Goal: Navigation & Orientation: Understand site structure

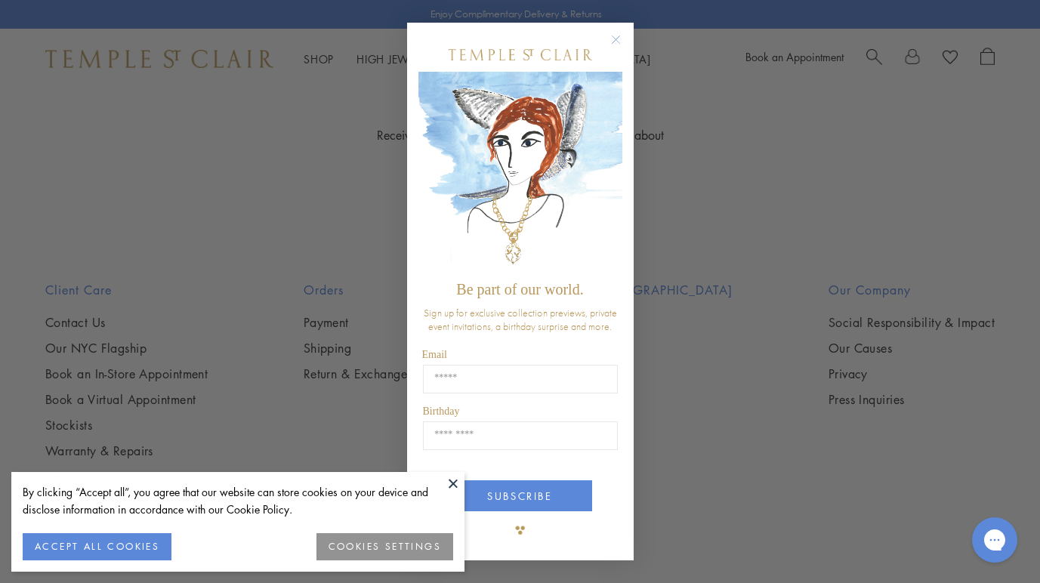
scroll to position [2980, 0]
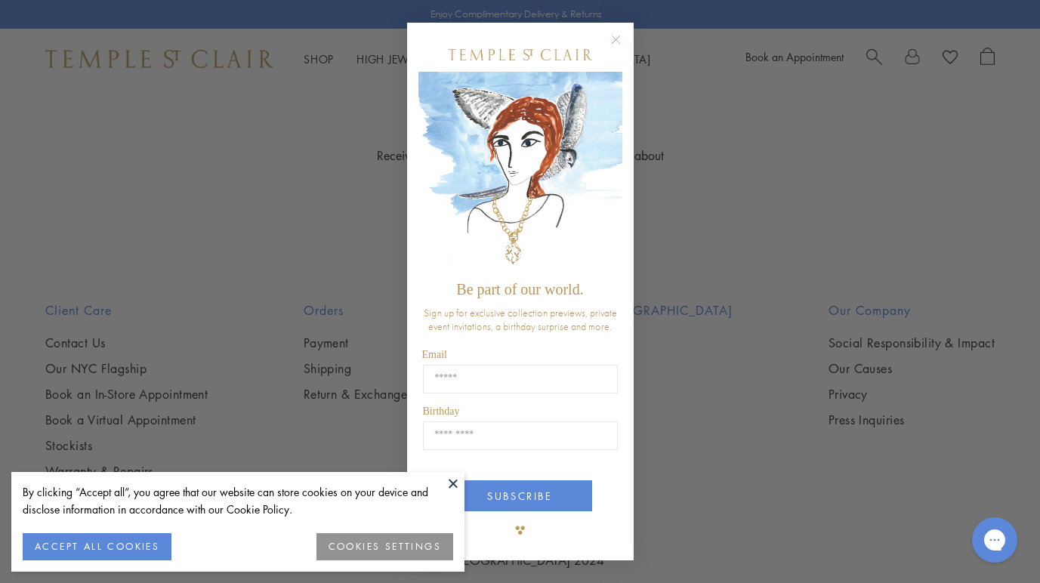
click at [619, 37] on circle "Close dialog" at bounding box center [616, 40] width 18 height 18
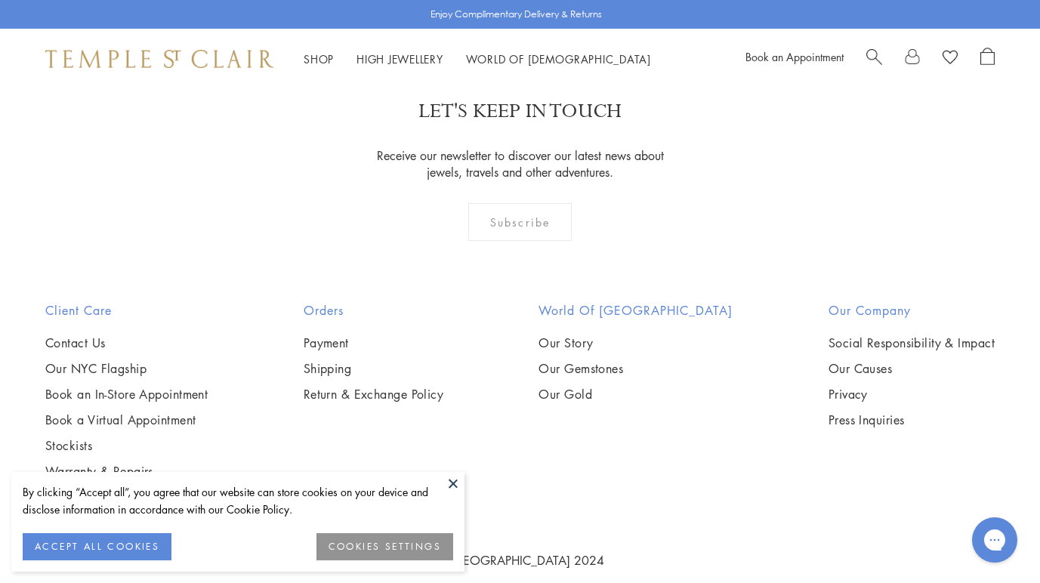
click at [449, 482] on button at bounding box center [453, 483] width 23 height 23
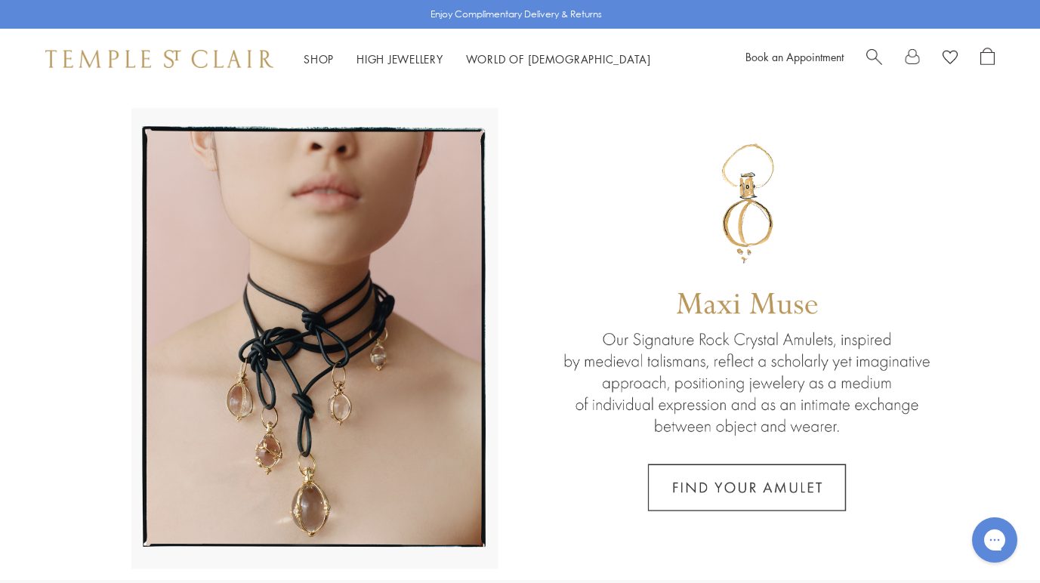
scroll to position [0, 0]
click at [195, 60] on img at bounding box center [159, 59] width 228 height 18
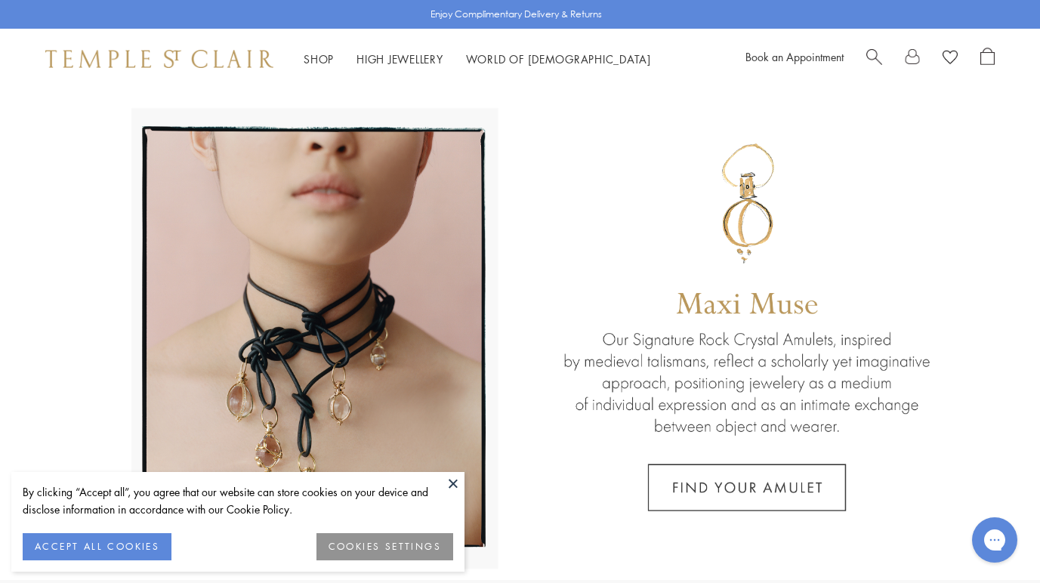
click at [456, 486] on button at bounding box center [453, 483] width 23 height 23
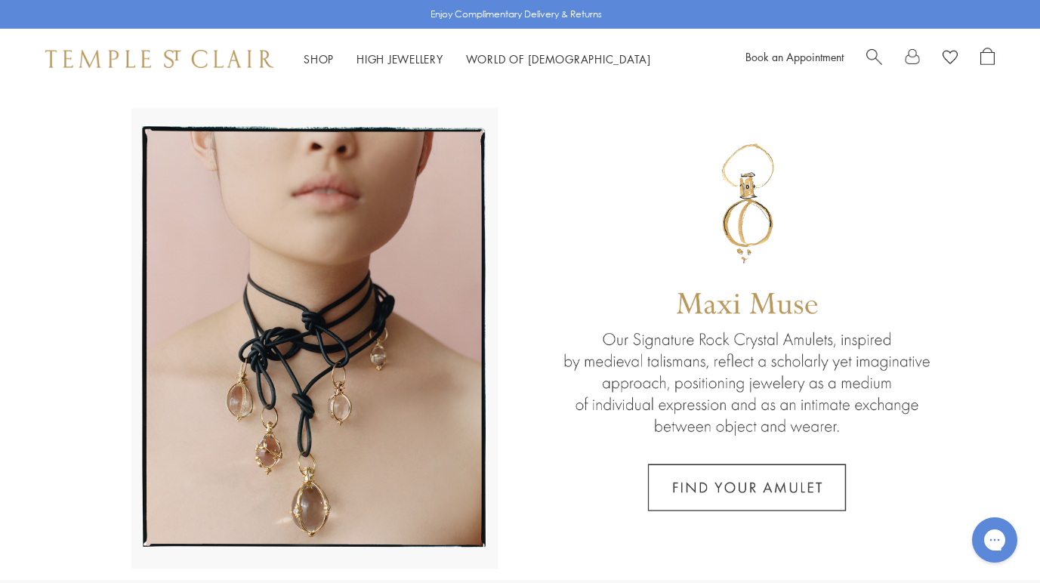
click at [533, 66] on li "World of [GEOGRAPHIC_DATA][DEMOGRAPHIC_DATA] About Temple [GEOGRAPHIC_DATA] Our…" at bounding box center [558, 59] width 185 height 19
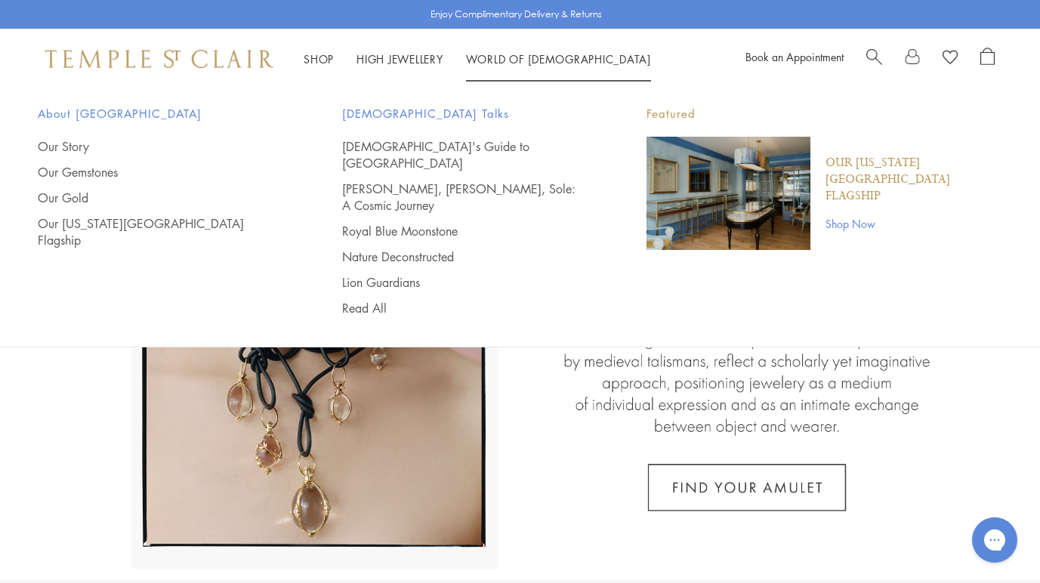
click at [533, 60] on link "World of [GEOGRAPHIC_DATA][DEMOGRAPHIC_DATA]" at bounding box center [558, 58] width 185 height 15
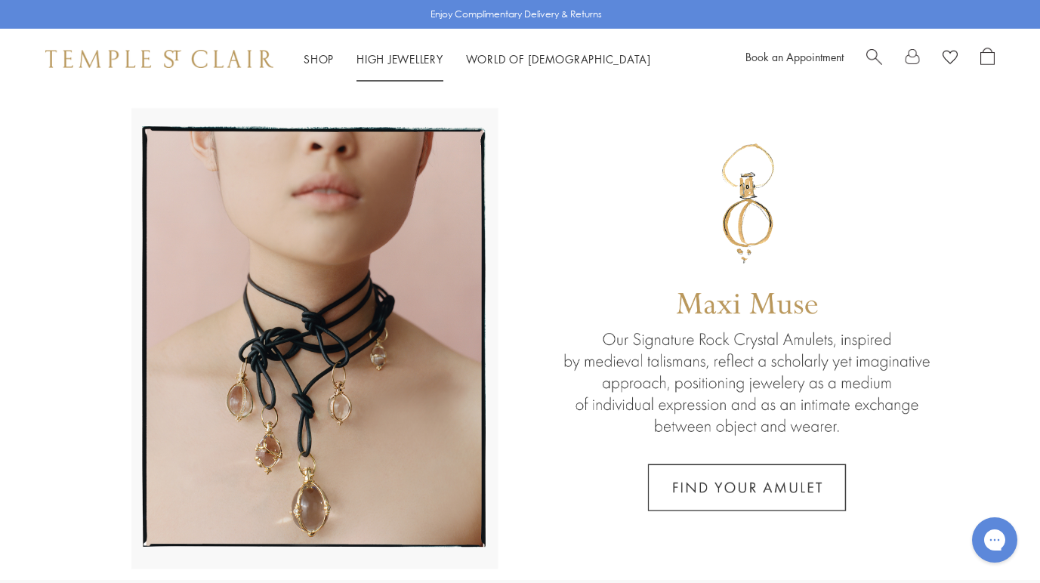
click at [407, 62] on link "High Jewellery High Jewellery" at bounding box center [400, 58] width 87 height 15
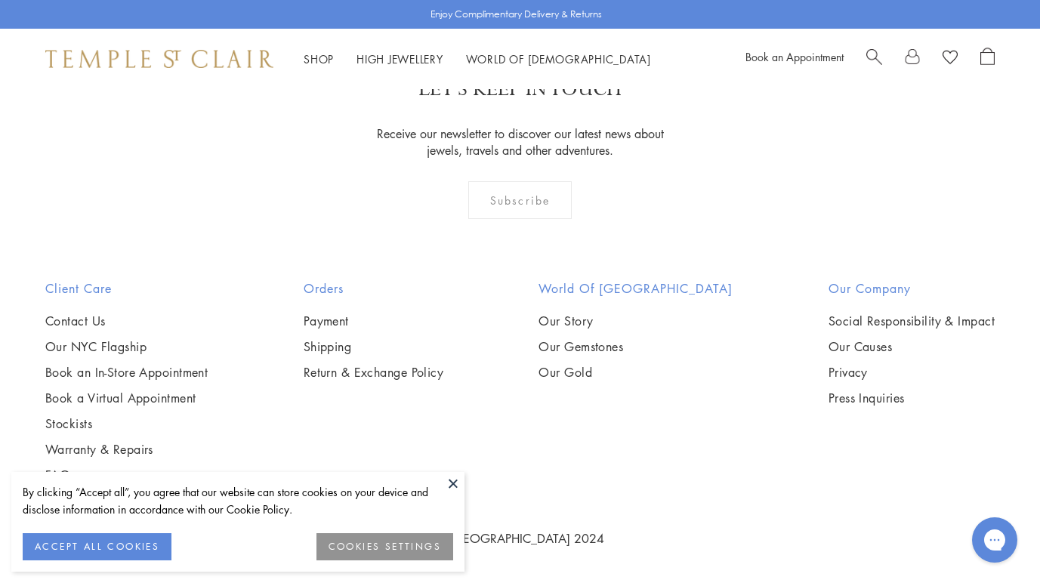
scroll to position [1413, 0]
